Goal: Navigation & Orientation: Go to known website

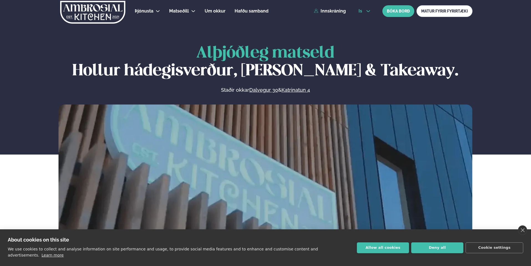
click at [364, 13] on button "is" at bounding box center [364, 11] width 21 height 4
click at [359, 20] on link "en" at bounding box center [364, 21] width 21 height 11
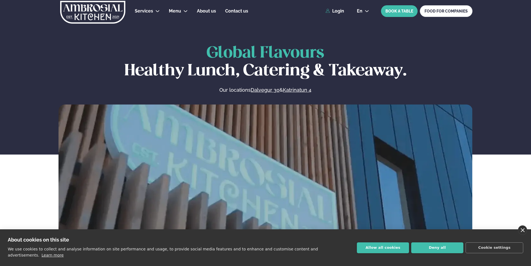
click at [524, 234] on link "close" at bounding box center [522, 229] width 9 height 9
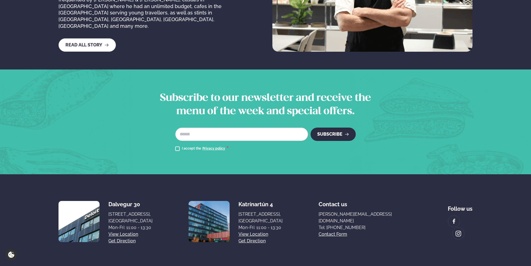
scroll to position [999, 0]
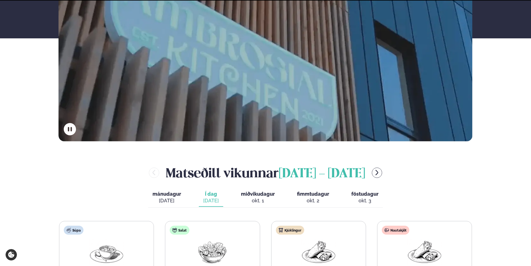
scroll to position [56, 0]
